Goal: Communication & Community: Answer question/provide support

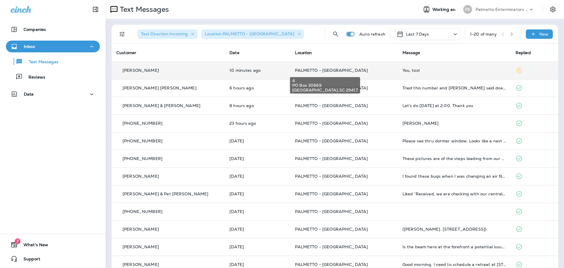
click at [314, 72] on span "PALMETTO - [GEOGRAPHIC_DATA]" at bounding box center [331, 70] width 73 height 5
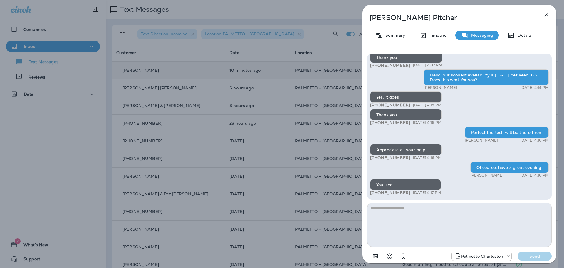
click at [547, 14] on icon "button" at bounding box center [546, 14] width 7 height 7
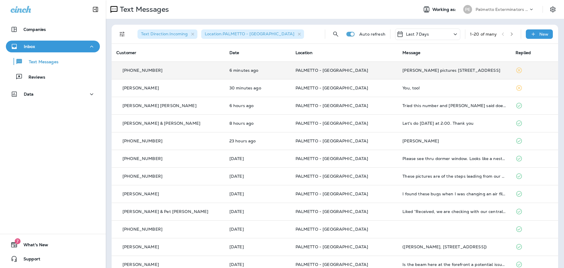
click at [354, 71] on p "PALMETTO - [GEOGRAPHIC_DATA]" at bounding box center [345, 70] width 98 height 5
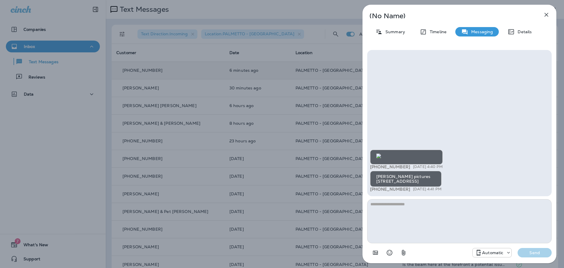
click at [411, 210] on textarea at bounding box center [459, 221] width 185 height 44
type textarea "**********"
click at [542, 256] on button "Send" at bounding box center [535, 252] width 34 height 9
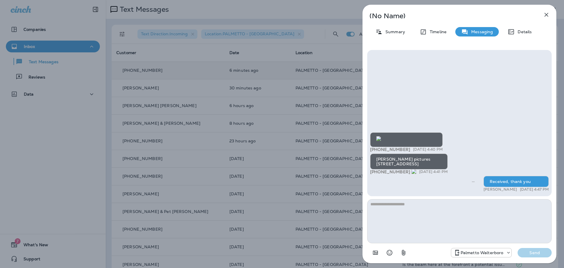
click at [548, 14] on icon "button" at bounding box center [547, 15] width 4 height 4
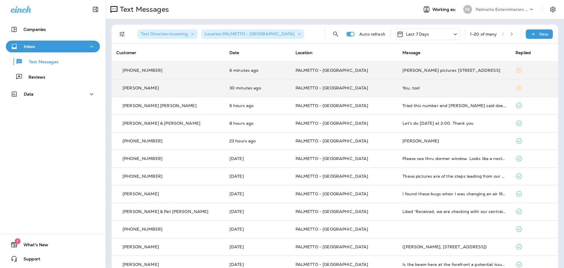
click at [359, 89] on p "PALMETTO - [GEOGRAPHIC_DATA]" at bounding box center [345, 88] width 98 height 5
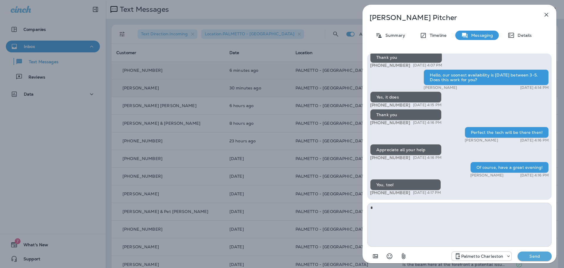
type textarea "*"
click at [542, 255] on p "Send" at bounding box center [535, 255] width 25 height 5
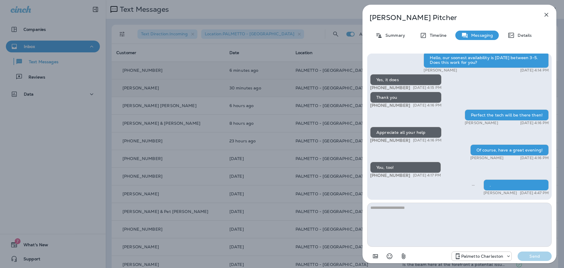
click at [547, 16] on icon "button" at bounding box center [546, 14] width 7 height 7
